Goal: Navigation & Orientation: Find specific page/section

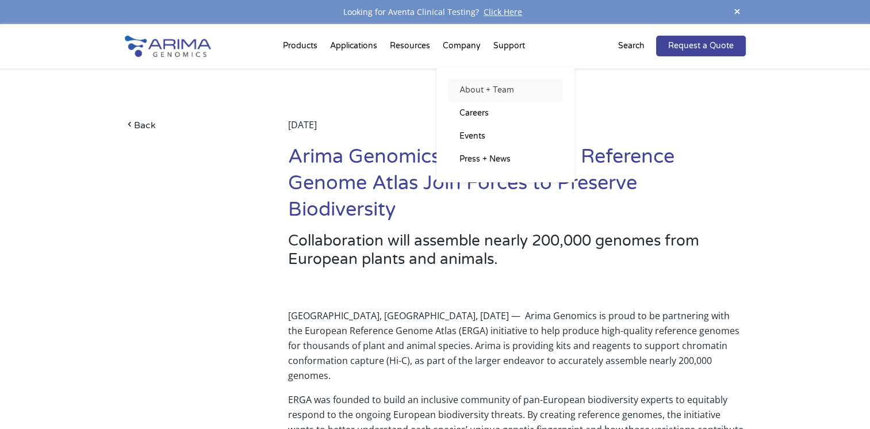
click at [471, 90] on link "About + Team" at bounding box center [505, 90] width 115 height 23
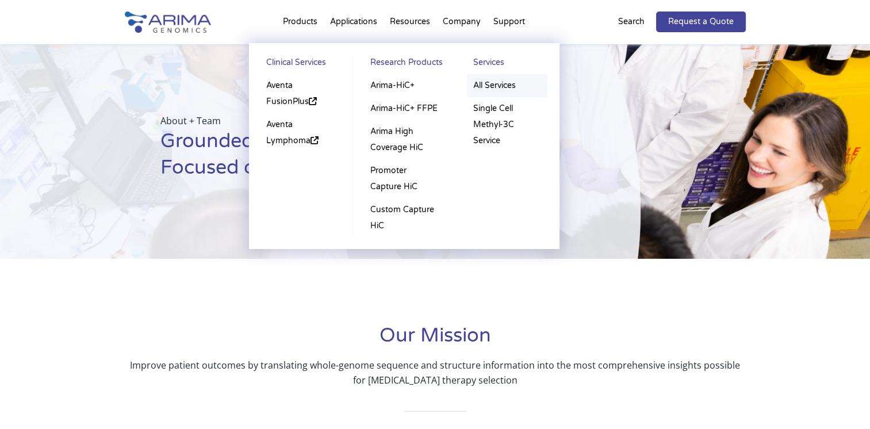
click at [504, 87] on link "All Services" at bounding box center [507, 85] width 80 height 23
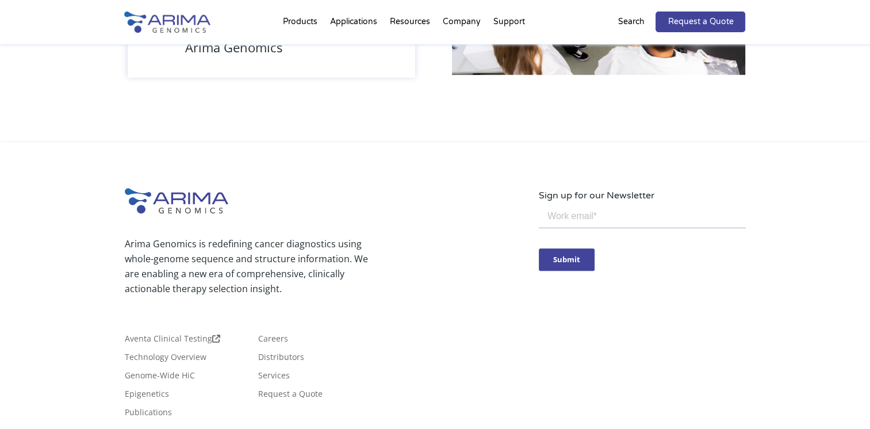
scroll to position [1145, 0]
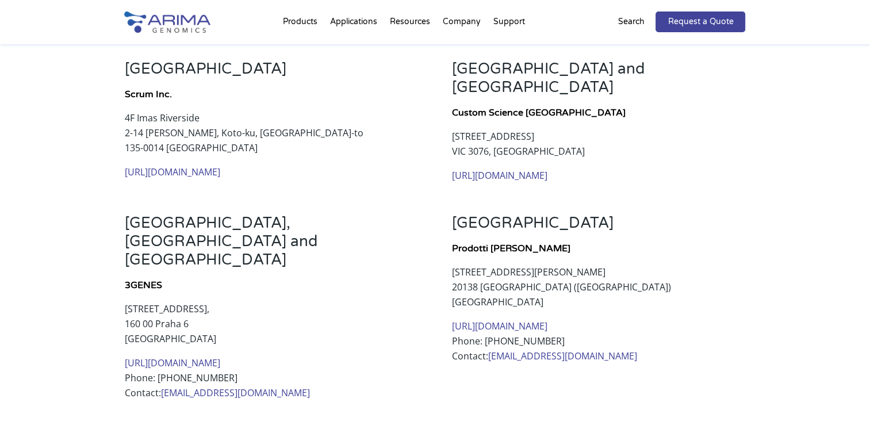
scroll to position [277, 0]
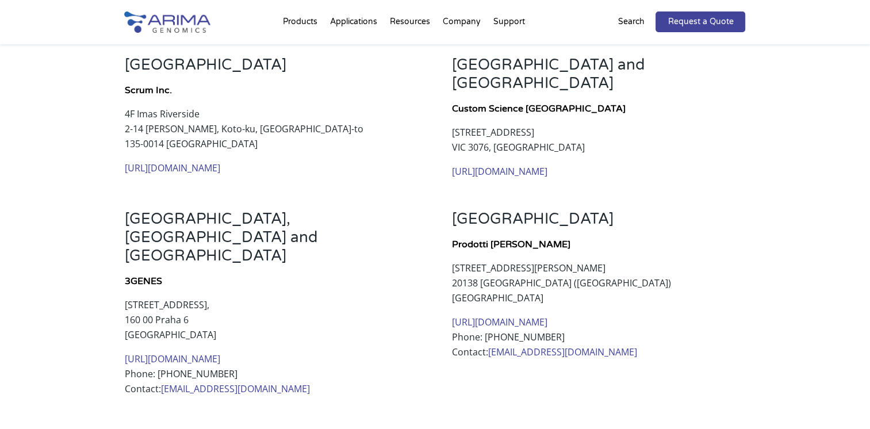
click at [205, 352] on link "[URL][DOMAIN_NAME]" at bounding box center [172, 358] width 95 height 13
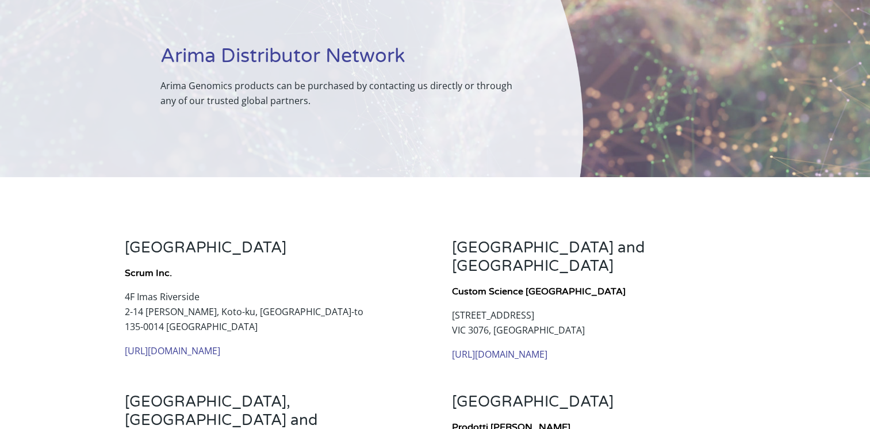
scroll to position [0, 0]
